Goal: Transaction & Acquisition: Purchase product/service

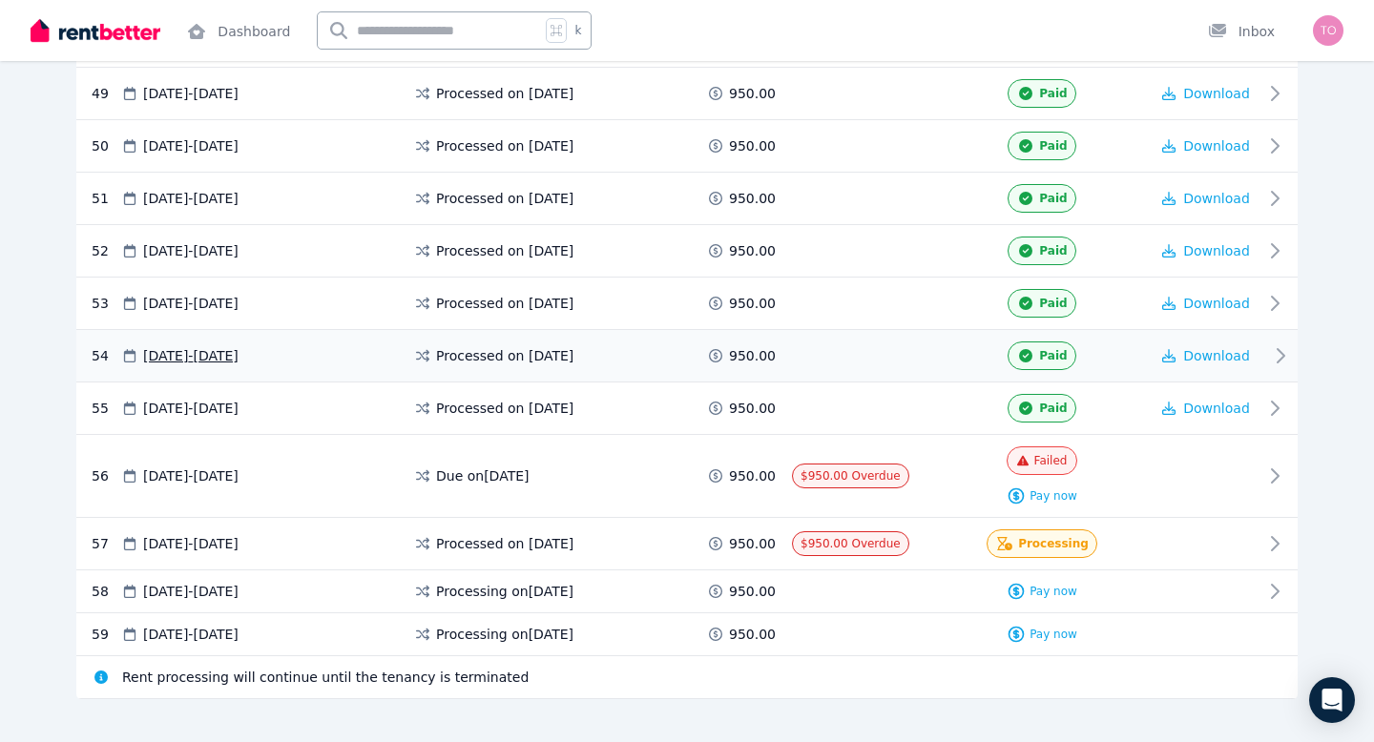
scroll to position [2933, 0]
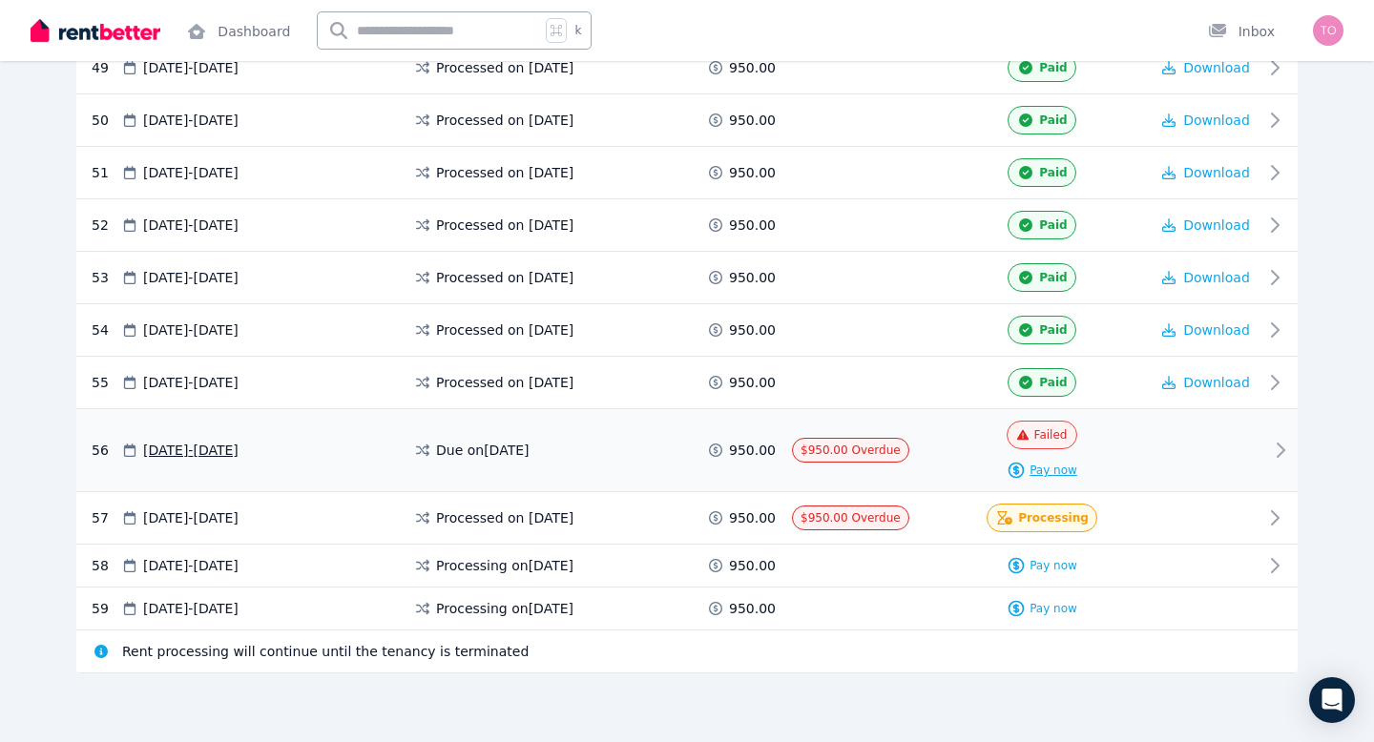
click at [1042, 471] on span "Pay now" at bounding box center [1054, 470] width 48 height 15
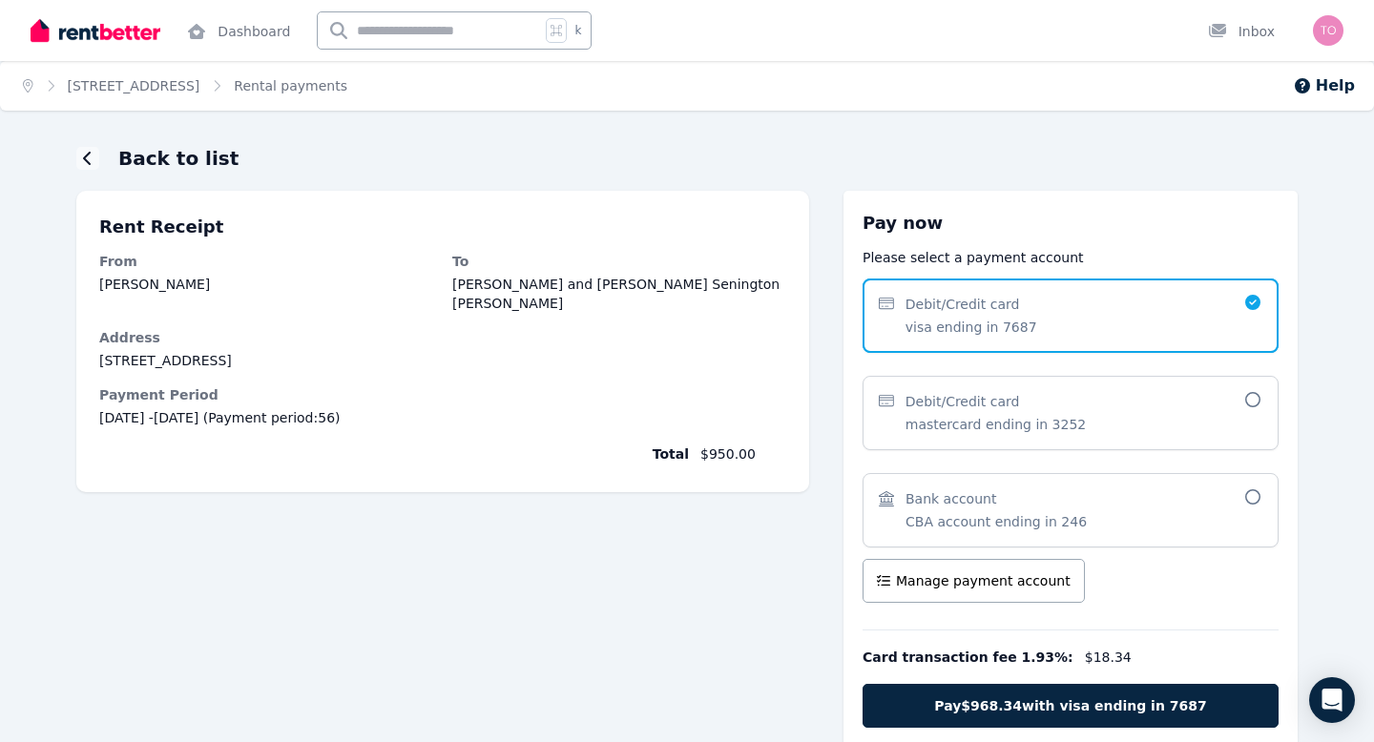
click at [1263, 494] on div "Bank account CBA account ending in 246" at bounding box center [1071, 510] width 416 height 74
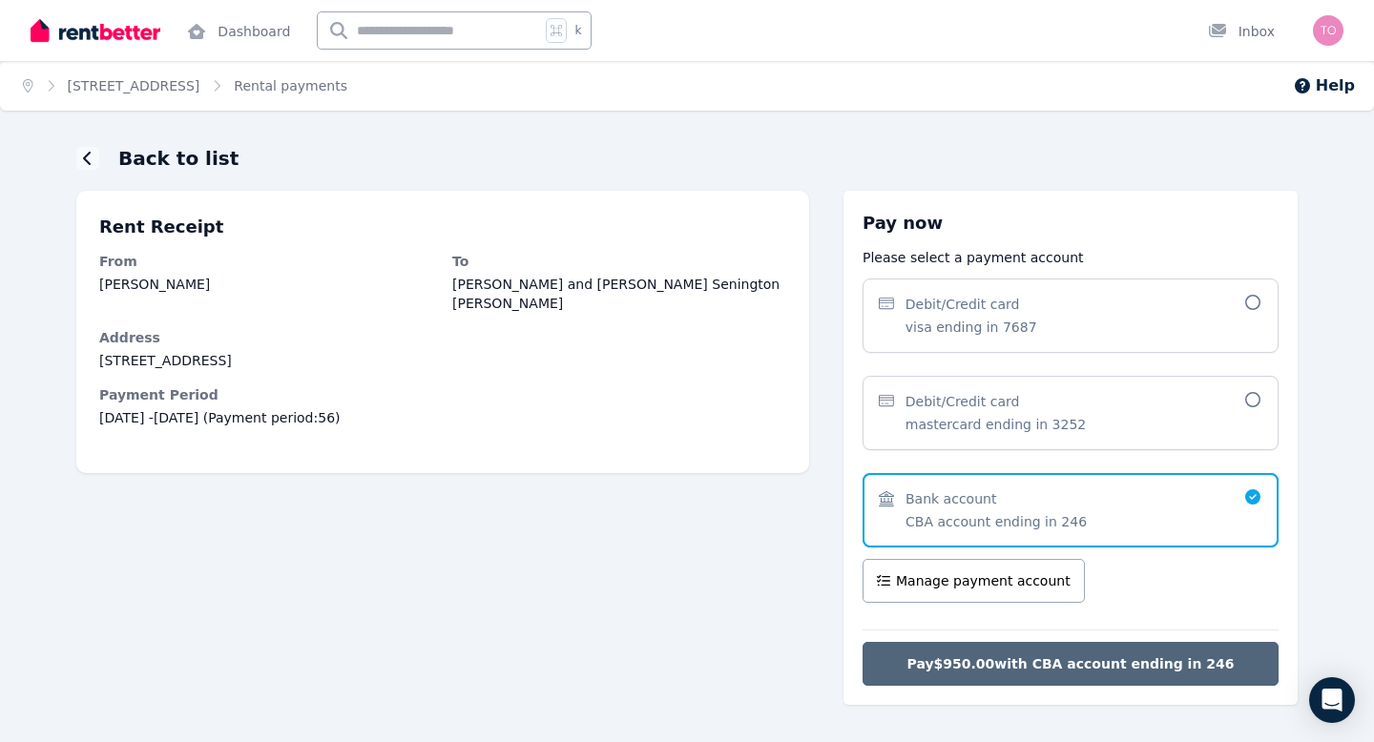
click at [1098, 661] on span "Pay $950.00 with CBA account ending in 246" at bounding box center [1070, 664] width 327 height 19
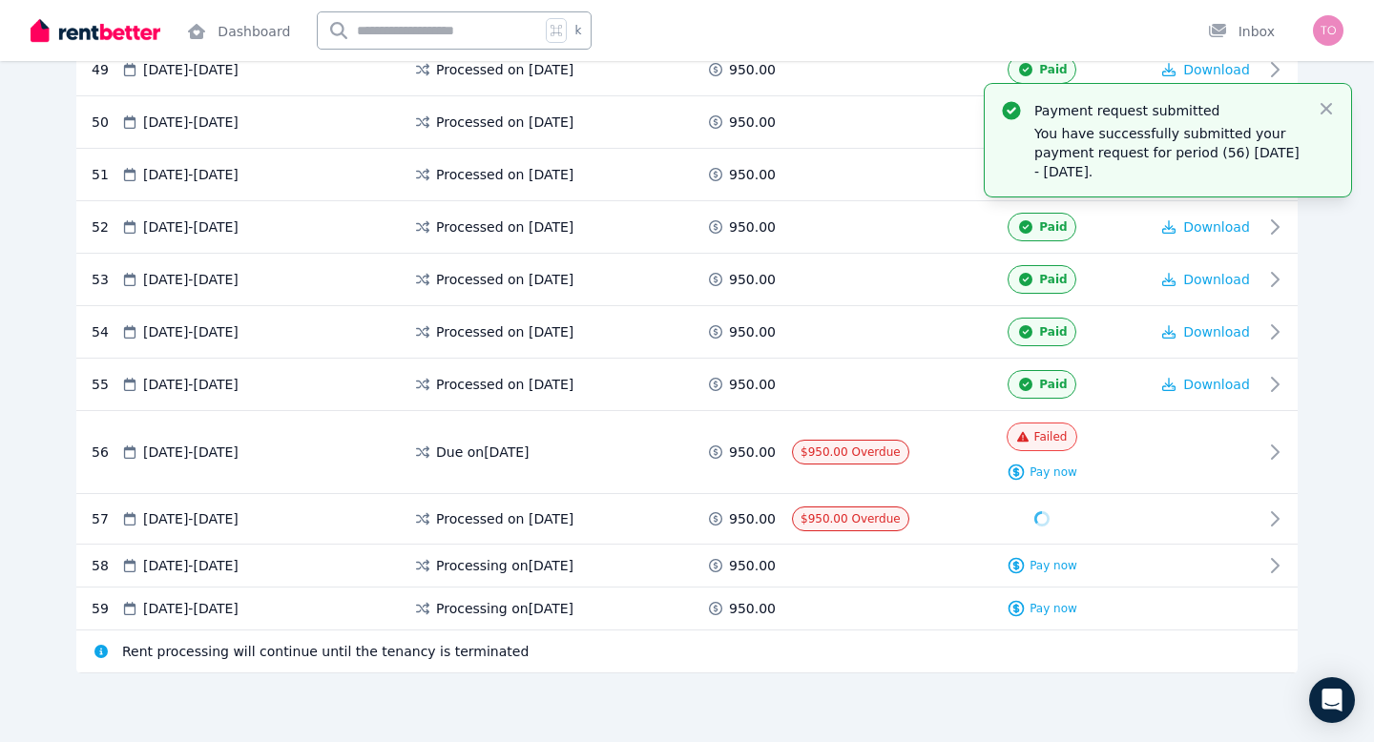
scroll to position [2903, 0]
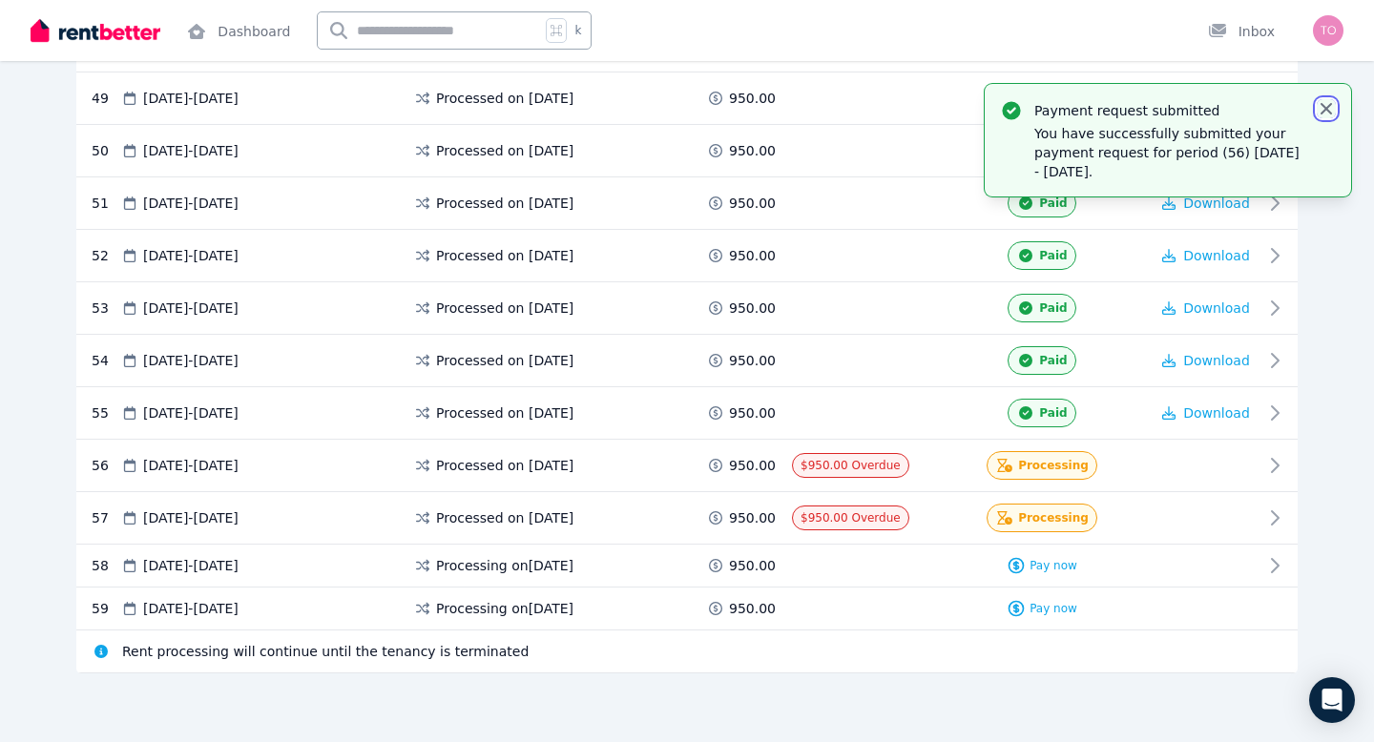
click at [1327, 108] on icon "button" at bounding box center [1326, 108] width 11 height 11
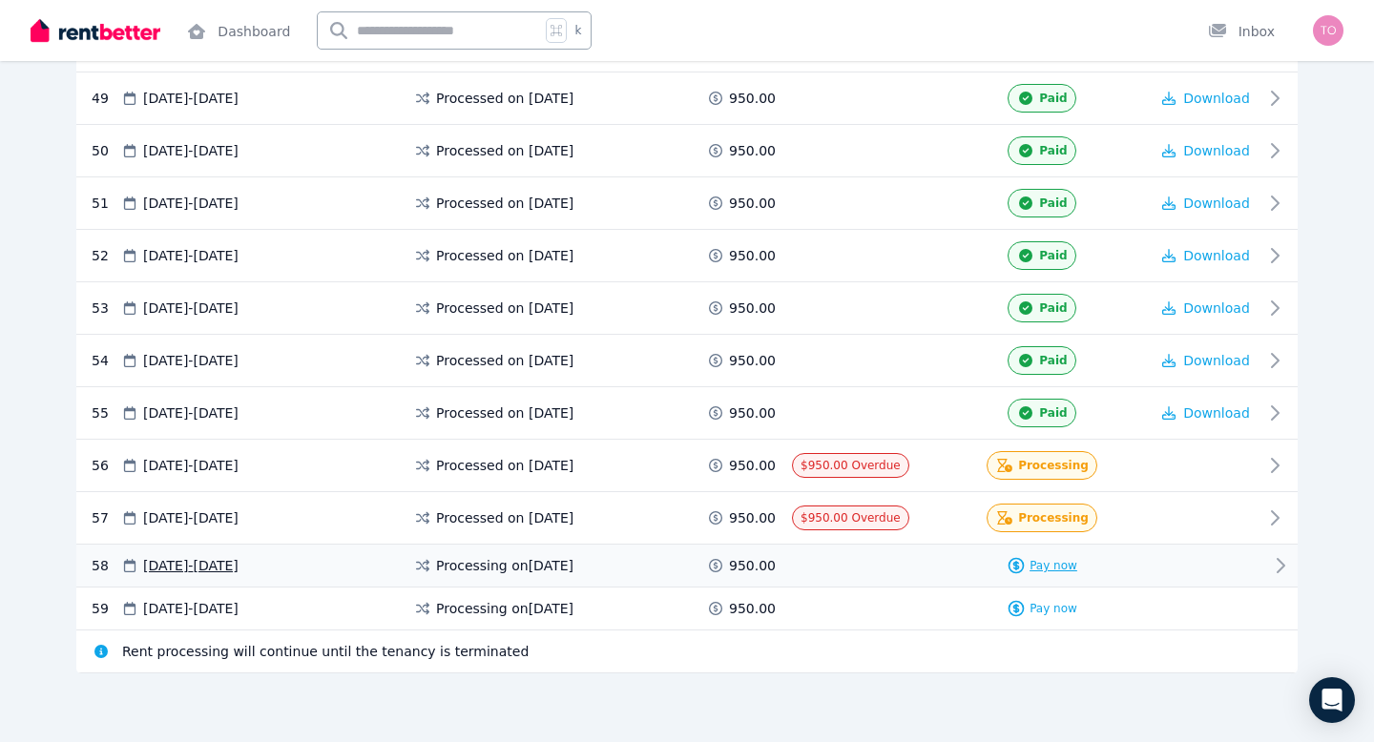
click at [1060, 567] on span "Pay now" at bounding box center [1054, 565] width 48 height 15
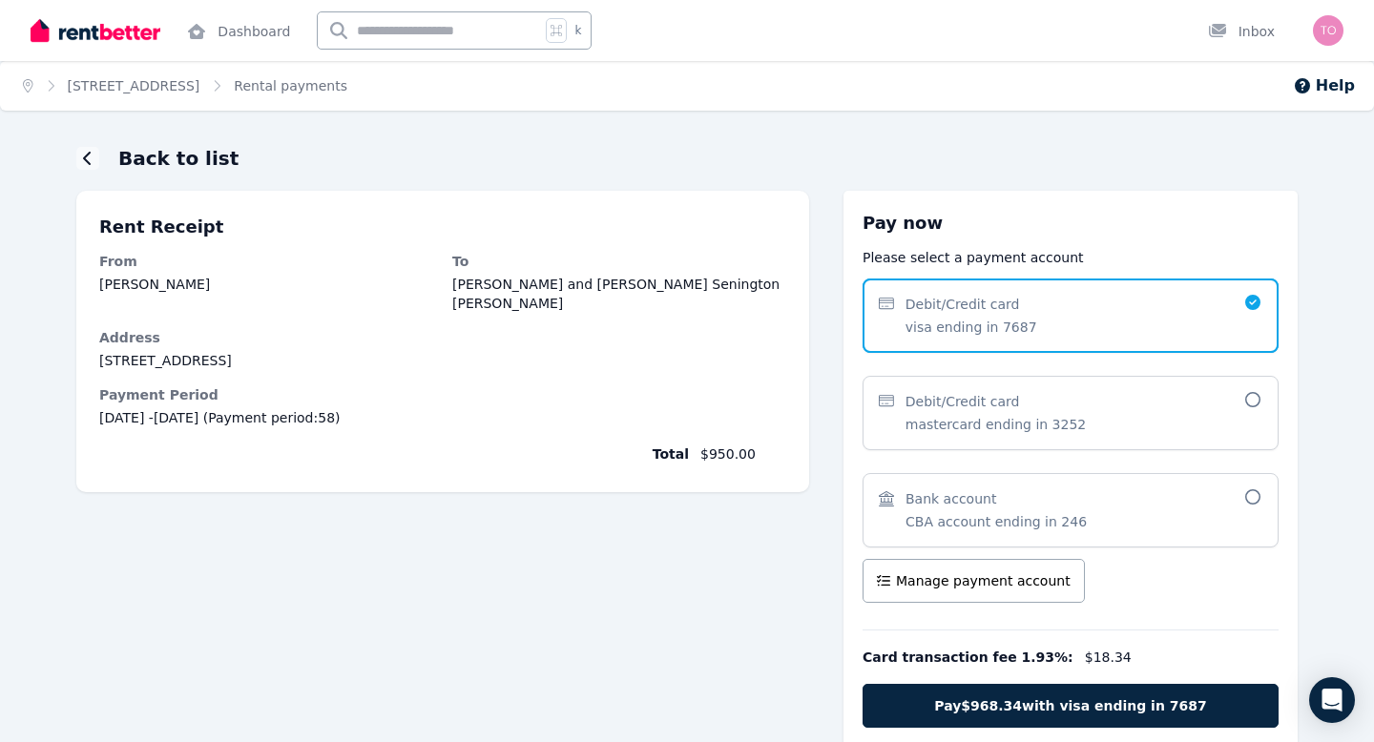
click at [1257, 497] on icon at bounding box center [1252, 497] width 19 height 15
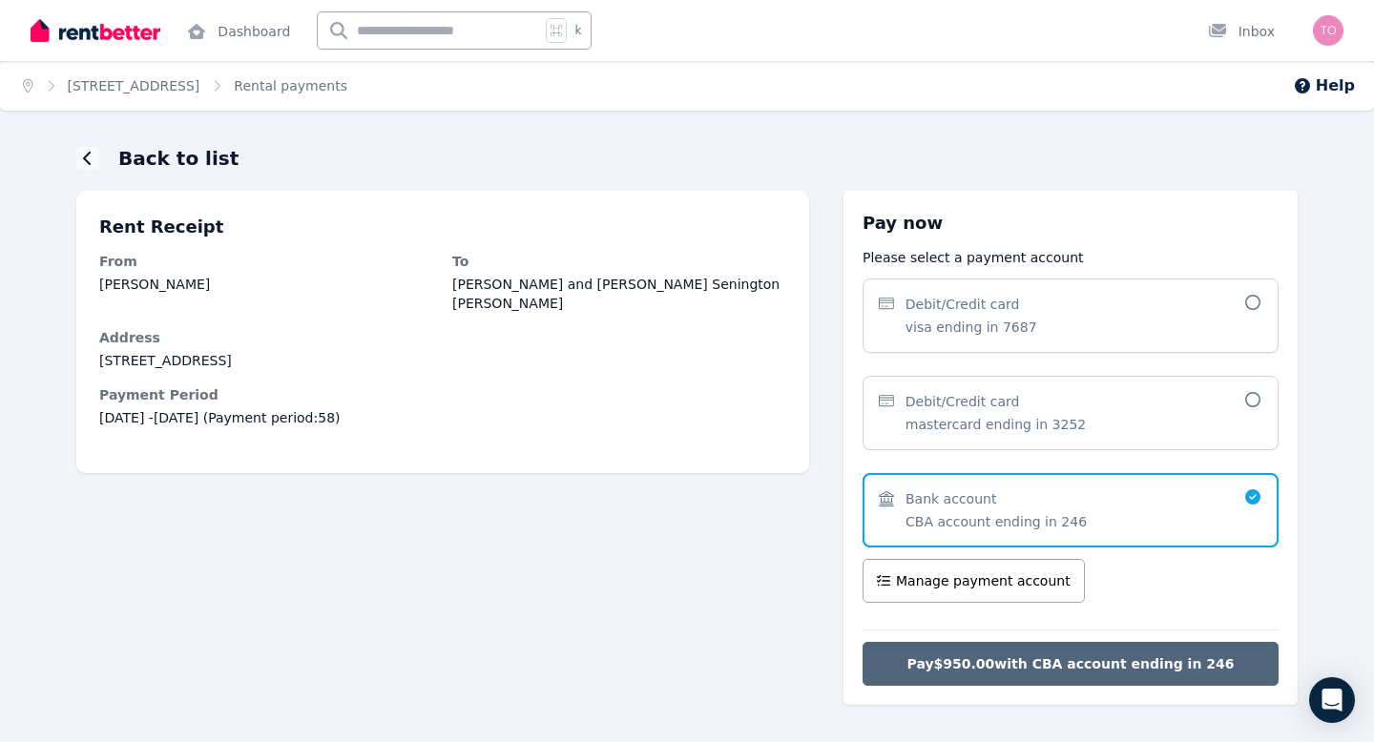
click at [1210, 666] on span "Pay $950.00 with CBA account ending in 246" at bounding box center [1070, 664] width 327 height 19
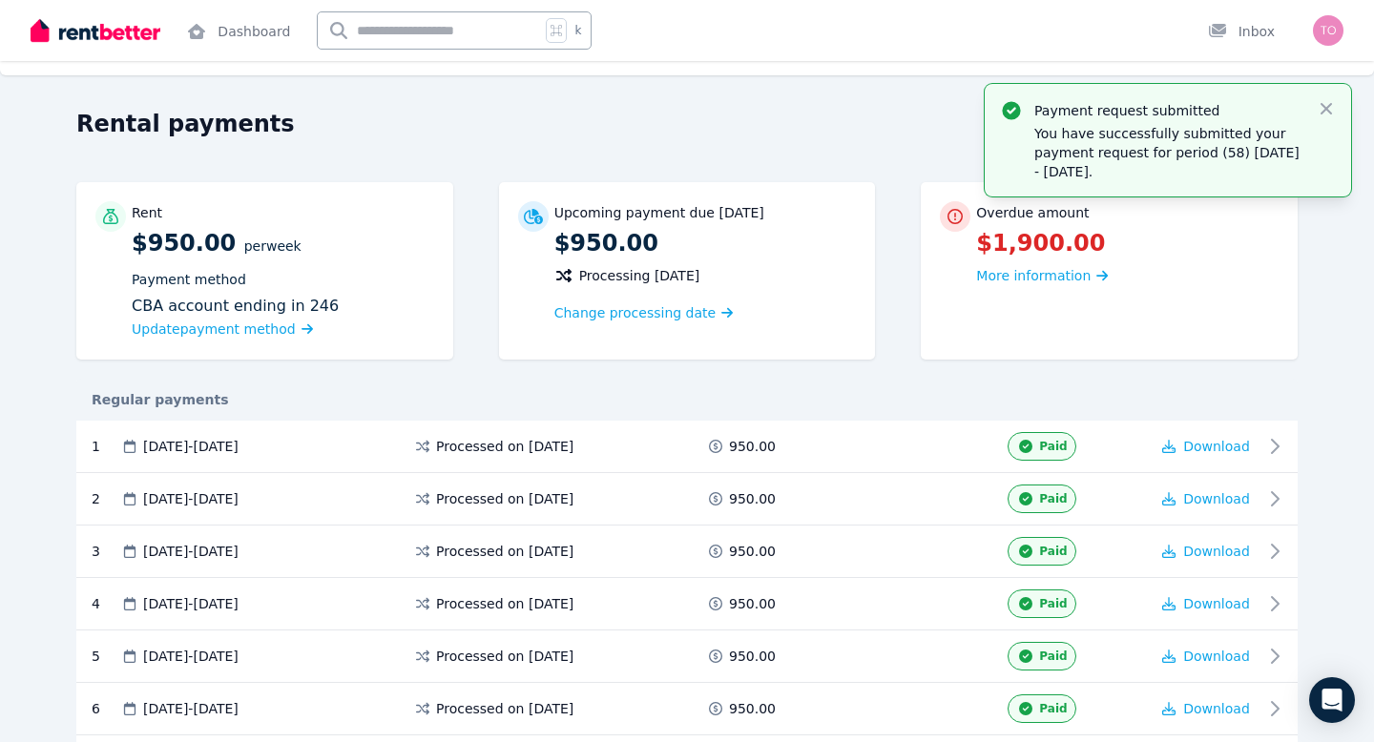
scroll to position [37, 0]
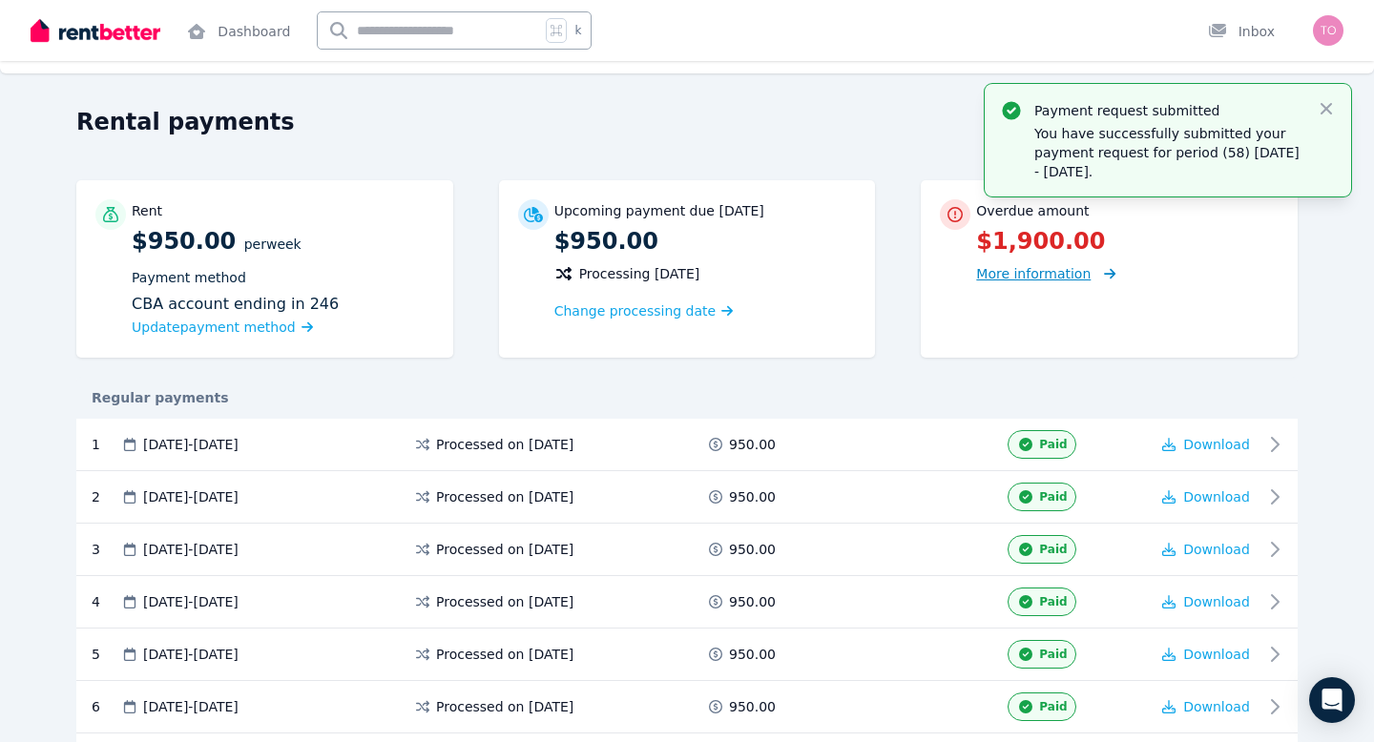
click at [1069, 268] on span "More information" at bounding box center [1033, 273] width 115 height 15
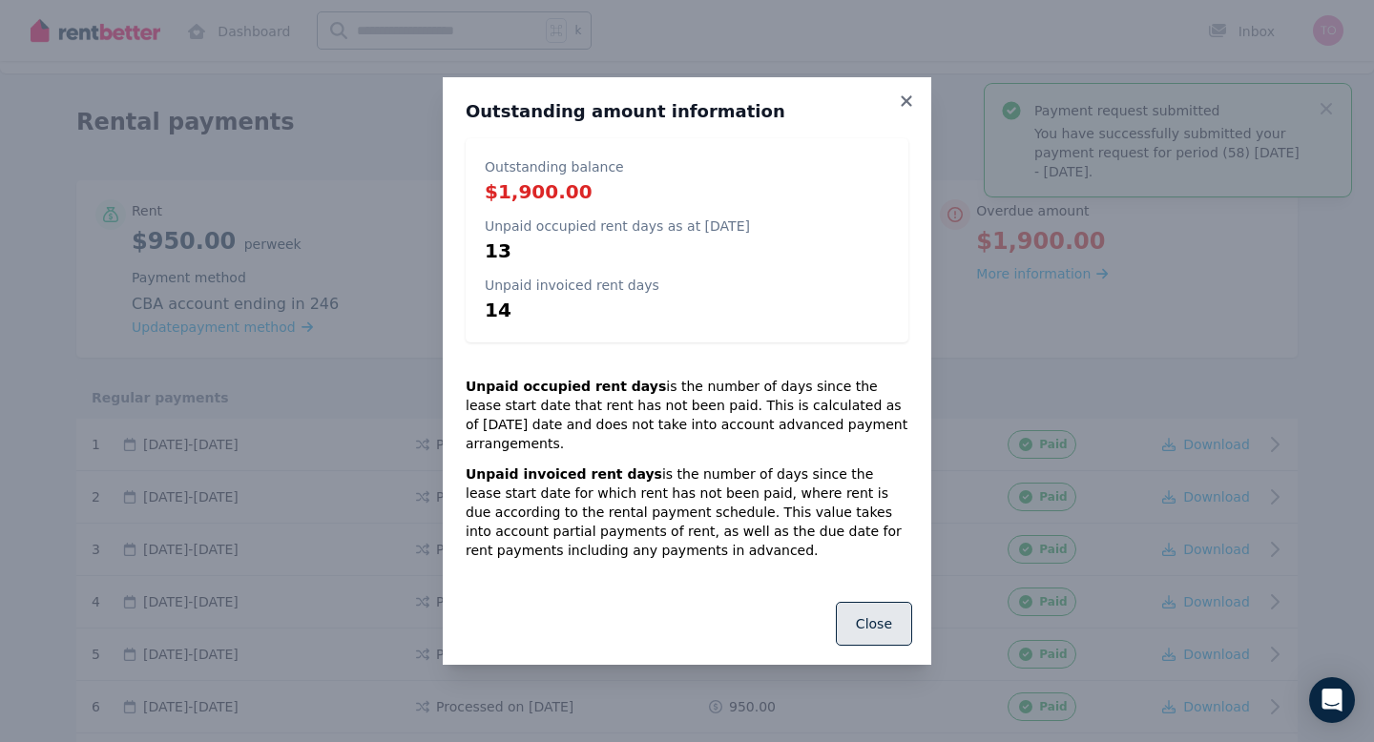
click at [879, 627] on button "Close" at bounding box center [874, 624] width 76 height 44
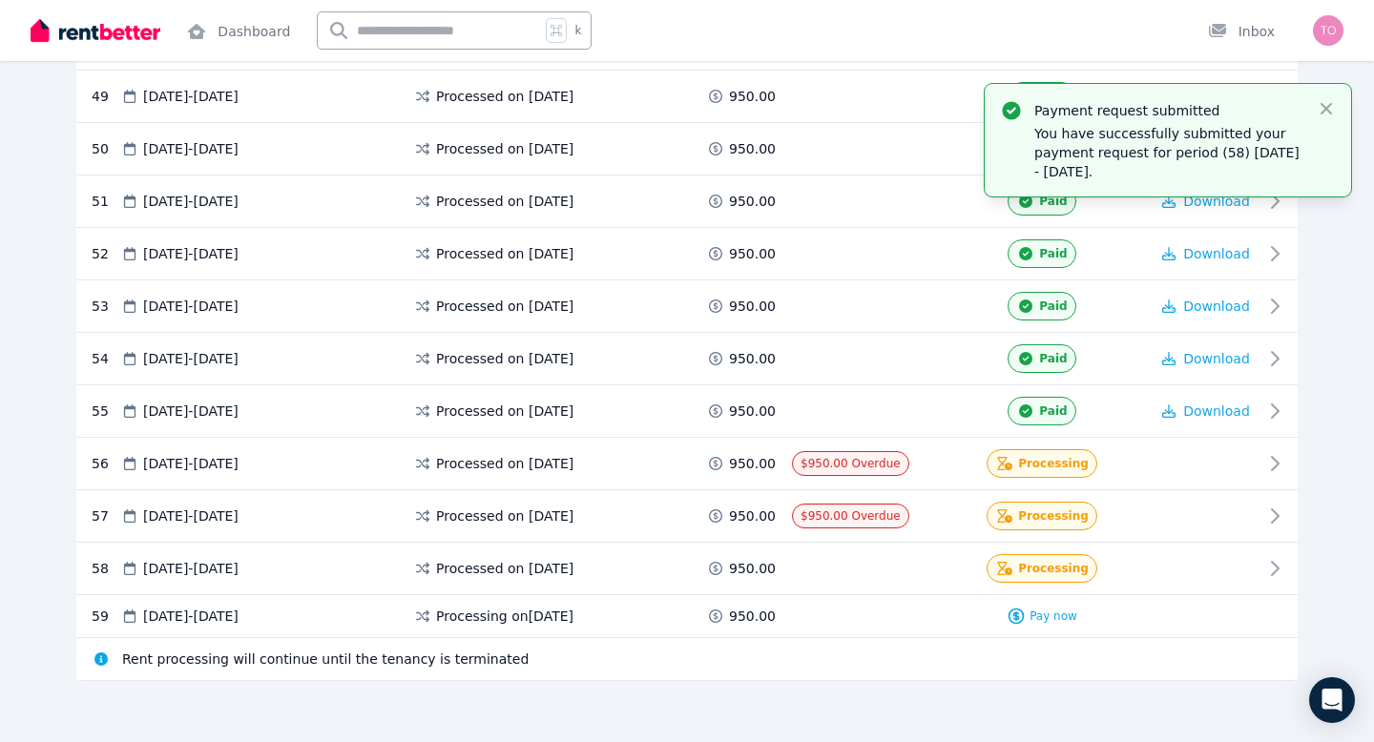
scroll to position [2912, 0]
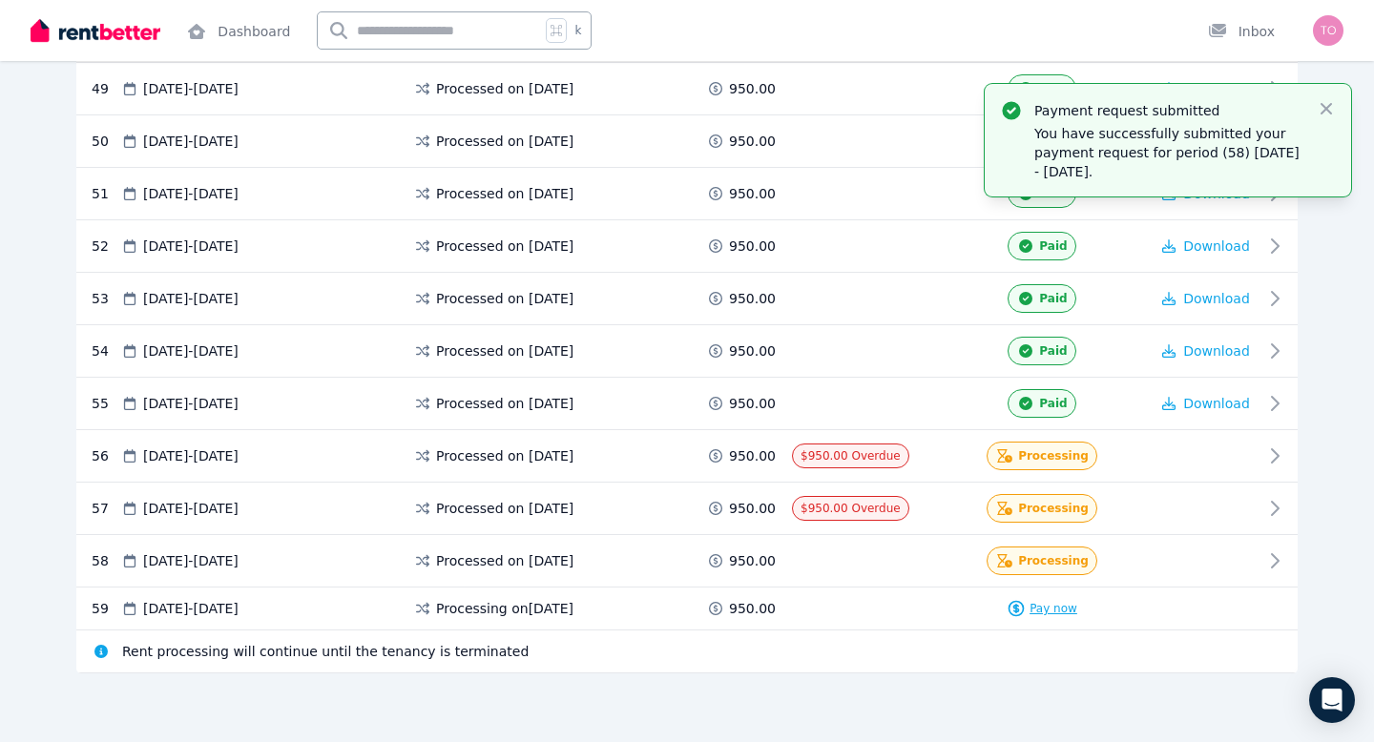
click at [1053, 609] on span "Pay now" at bounding box center [1054, 608] width 48 height 15
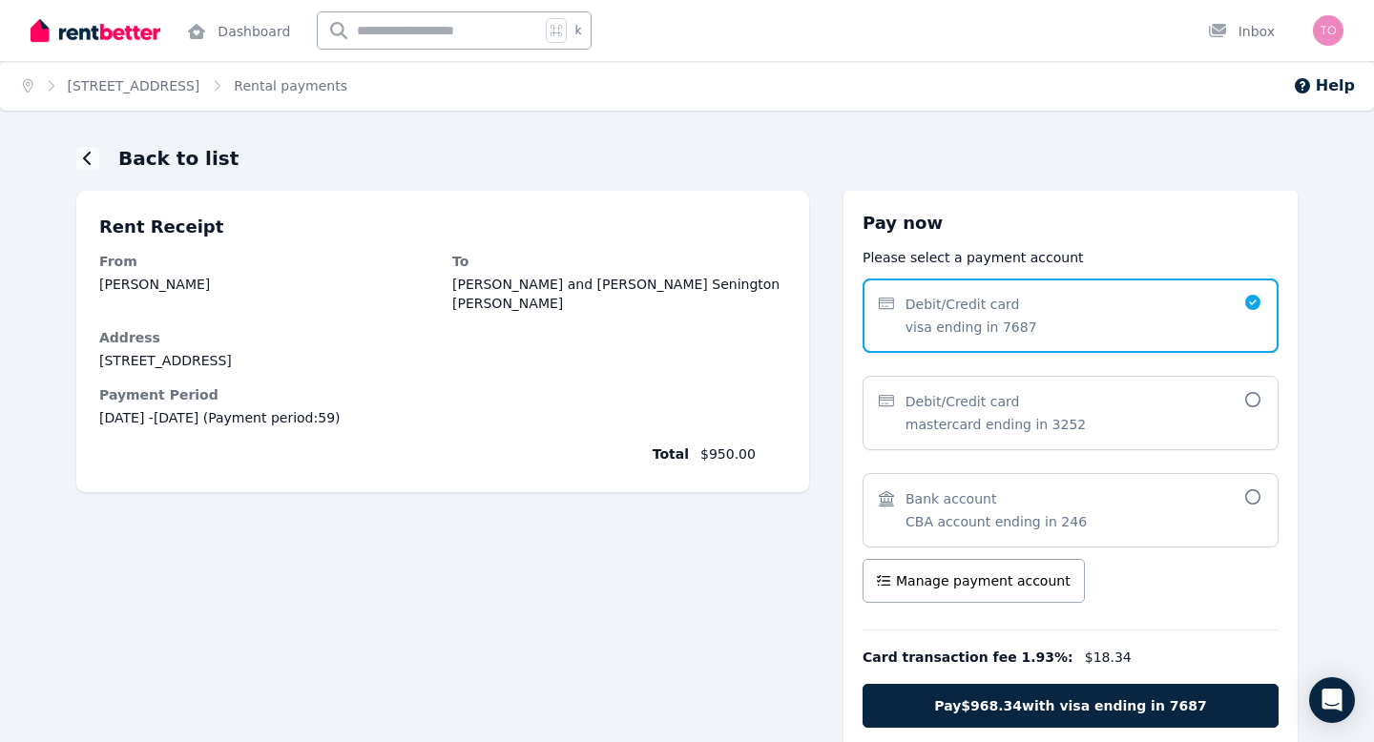
click at [1256, 491] on icon at bounding box center [1252, 497] width 15 height 15
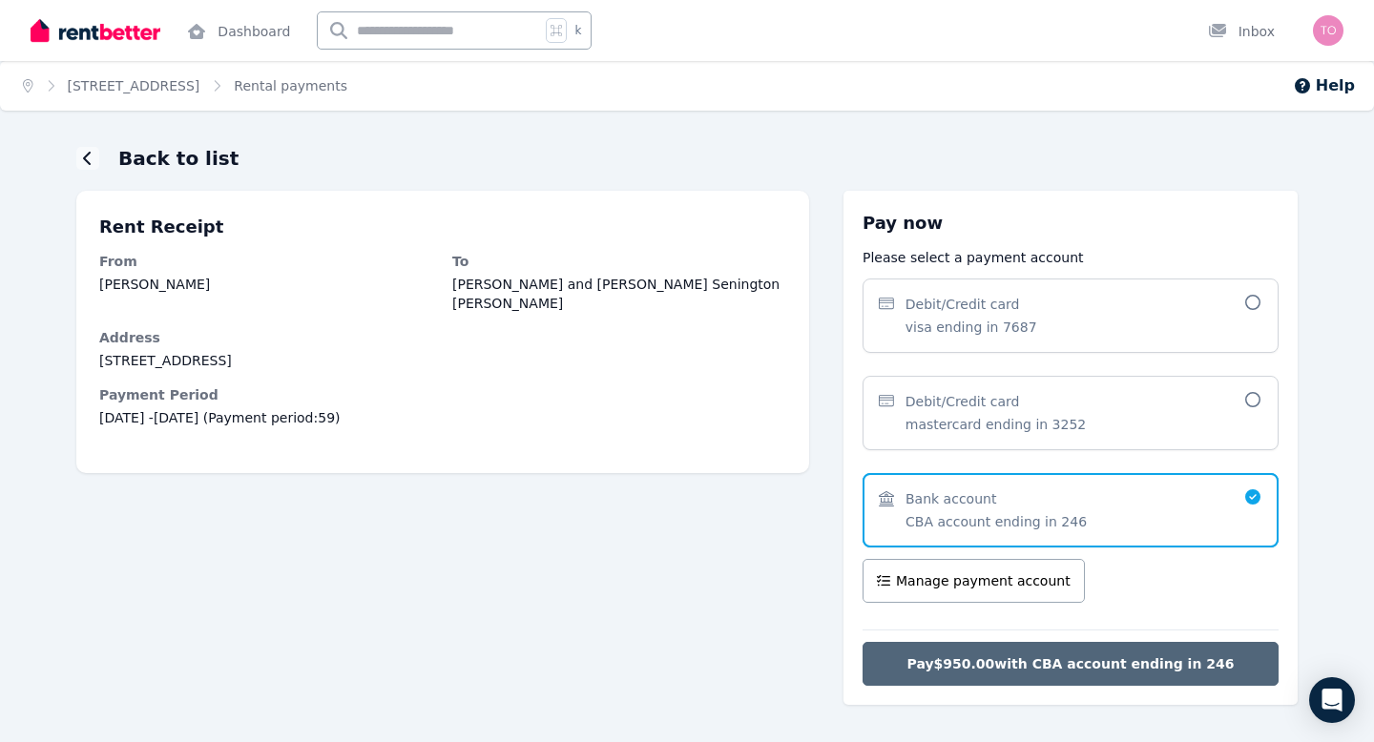
click at [1199, 668] on span "Pay $950.00 with CBA account ending in 246" at bounding box center [1070, 664] width 327 height 19
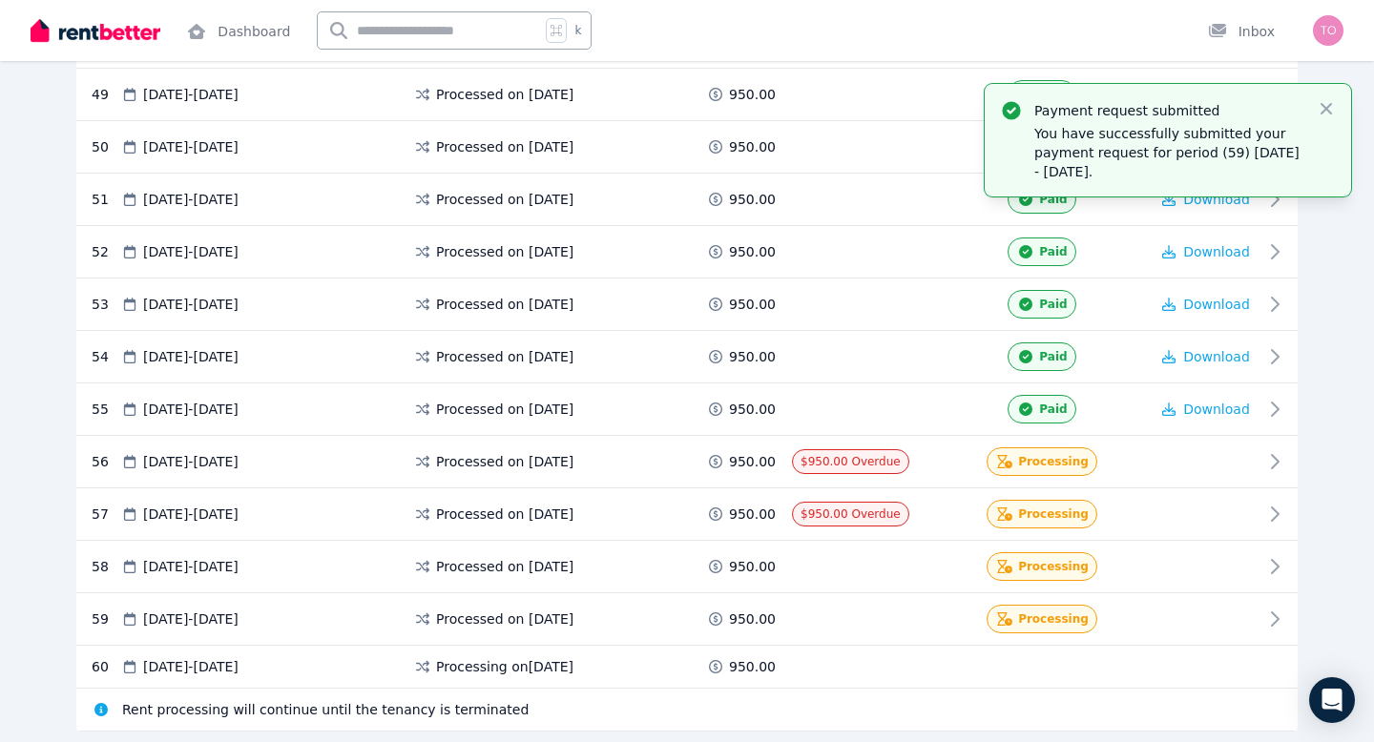
scroll to position [2965, 0]
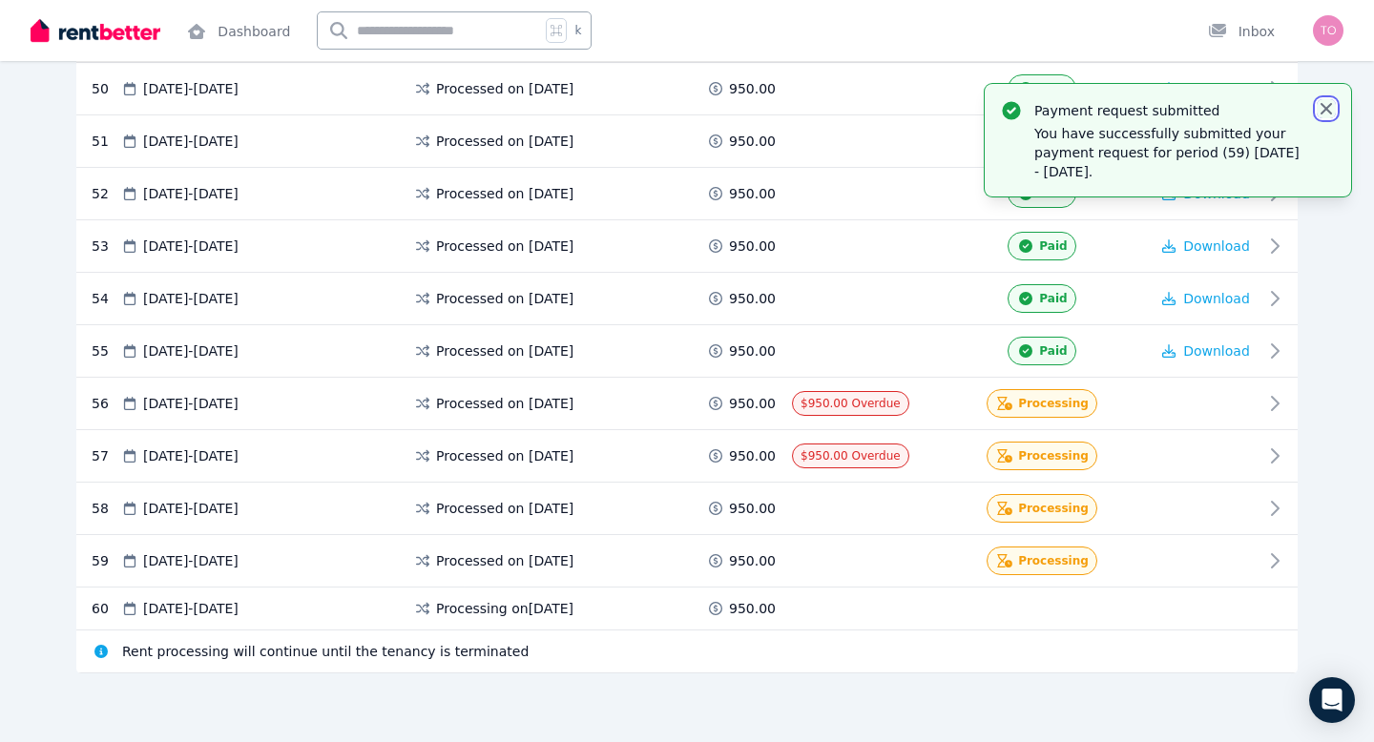
click at [1326, 110] on icon "button" at bounding box center [1326, 108] width 11 height 11
